Goal: Information Seeking & Learning: Learn about a topic

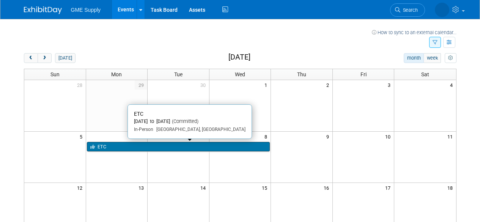
click at [125, 148] on link "ETC" at bounding box center [178, 147] width 183 height 10
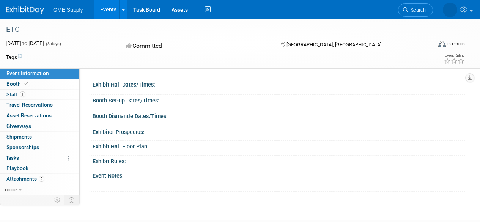
scroll to position [114, 0]
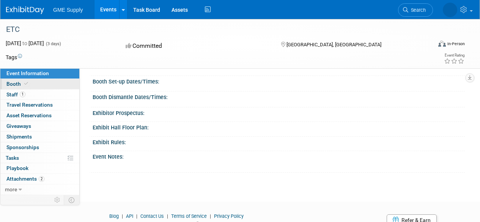
click at [35, 87] on link "Booth" at bounding box center [39, 84] width 79 height 10
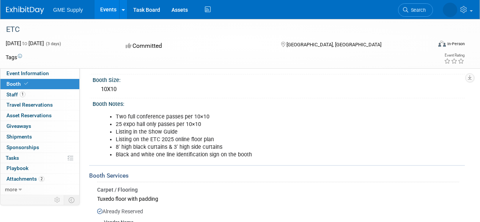
scroll to position [0, 0]
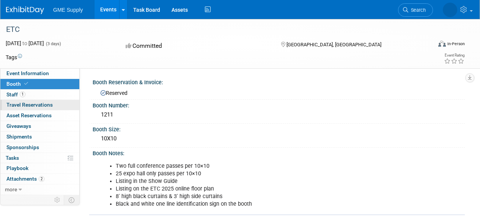
click at [28, 109] on link "0 Travel Reservations 0" at bounding box center [39, 105] width 79 height 10
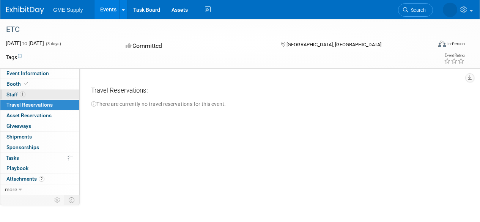
click at [35, 95] on link "1 Staff 1" at bounding box center [39, 94] width 79 height 10
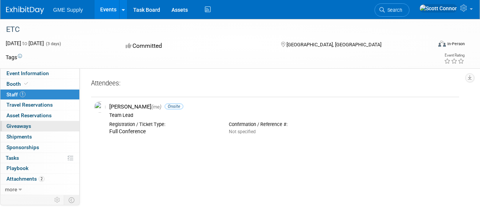
click at [28, 129] on link "0 Giveaways 0" at bounding box center [39, 126] width 79 height 10
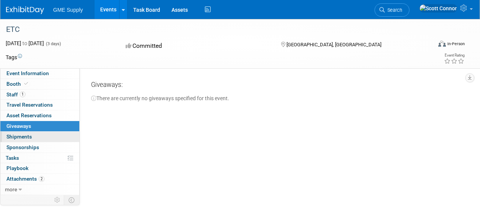
click at [30, 136] on span "Shipments 0" at bounding box center [18, 136] width 25 height 6
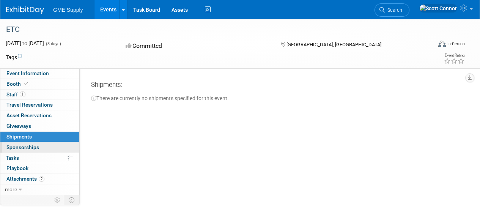
click at [31, 145] on span "Sponsorships 0" at bounding box center [22, 147] width 33 height 6
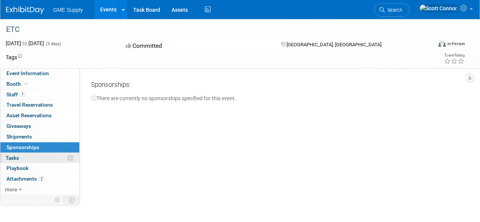
click at [25, 157] on link "0% Tasks 0%" at bounding box center [39, 158] width 79 height 10
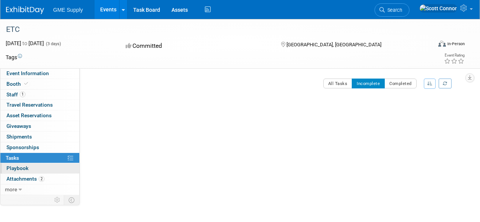
click at [22, 168] on span "Playbook 0" at bounding box center [17, 168] width 22 height 6
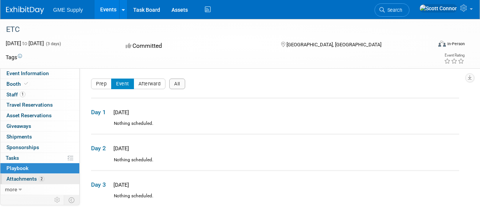
click at [22, 179] on span "Attachments 2" at bounding box center [25, 179] width 38 height 6
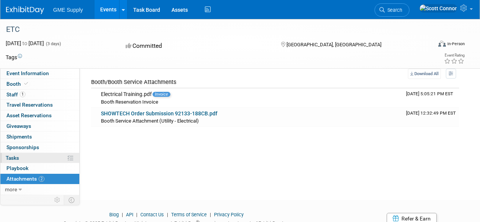
scroll to position [55, 0]
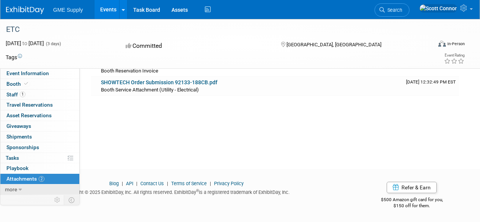
click at [33, 188] on link "more" at bounding box center [39, 189] width 79 height 10
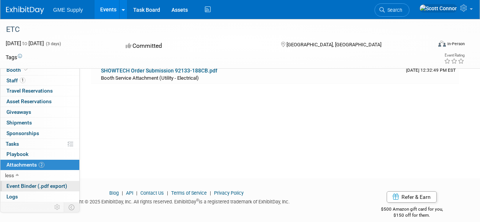
scroll to position [76, 0]
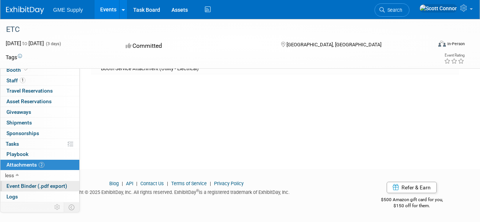
click at [27, 186] on span "Event Binder (.pdf export)" at bounding box center [36, 186] width 61 height 6
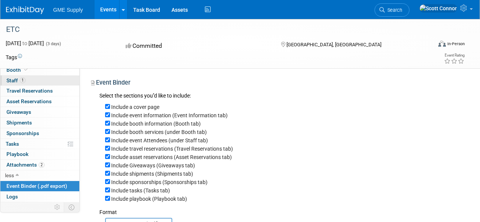
scroll to position [0, 0]
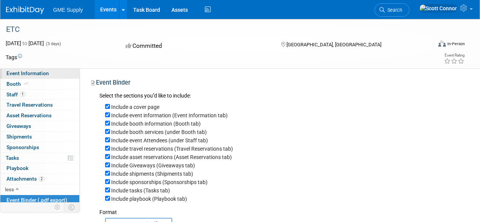
click at [35, 76] on span "Event Information" at bounding box center [27, 73] width 42 height 6
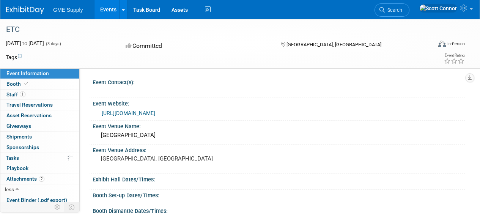
click at [155, 112] on link "[URL][DOMAIN_NAME]" at bounding box center [128, 113] width 53 height 6
click at [155, 110] on link "[URL][DOMAIN_NAME]" at bounding box center [128, 113] width 53 height 6
